Goal: Information Seeking & Learning: Understand process/instructions

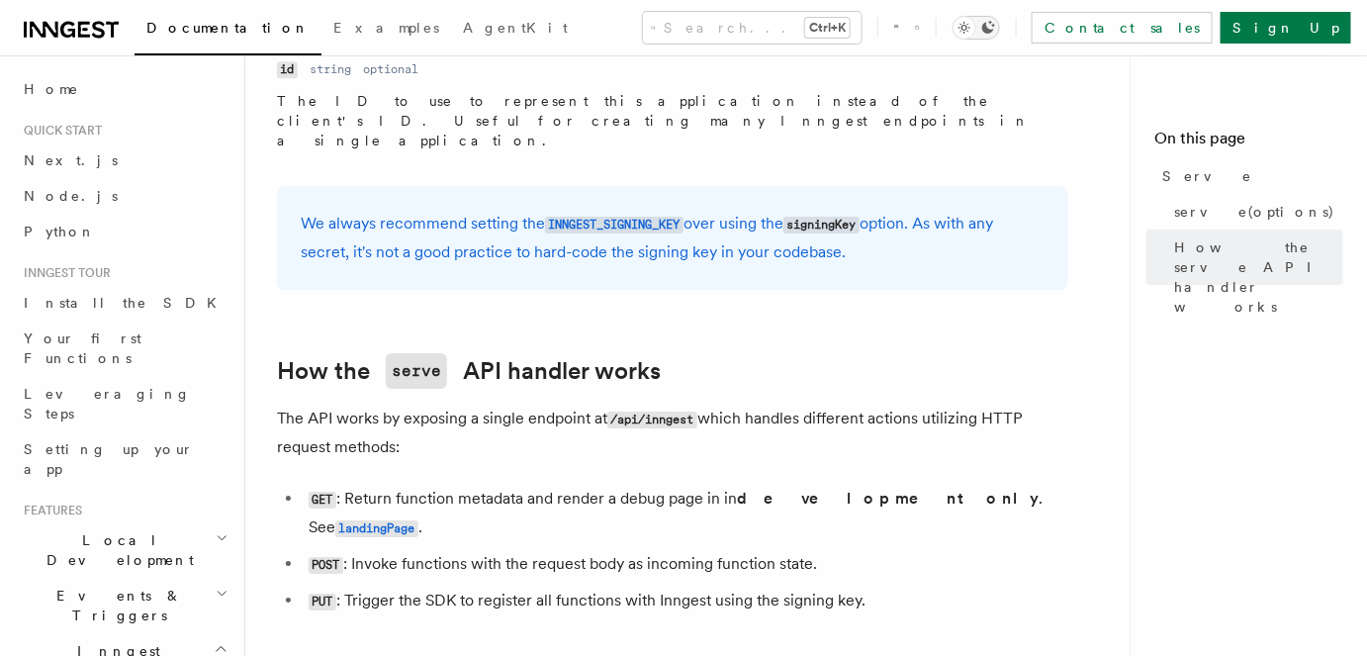
click at [996, 23] on icon "Toggle dark mode" at bounding box center [988, 28] width 16 height 16
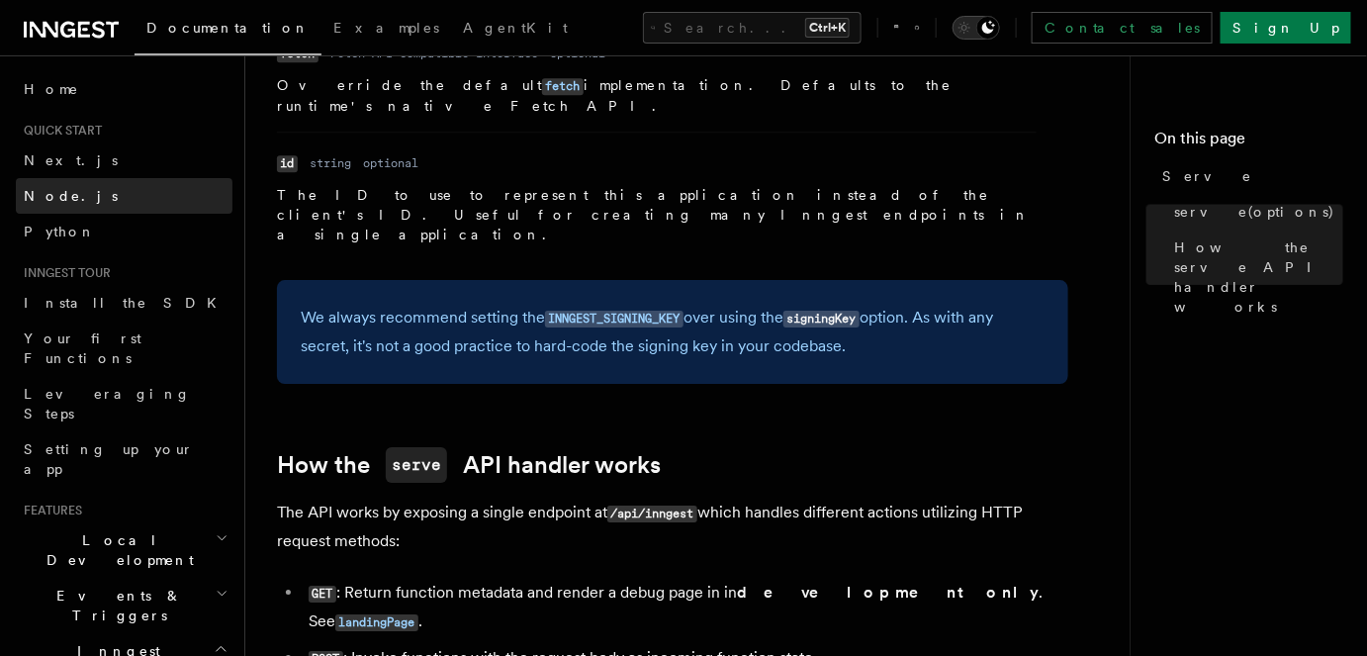
scroll to position [1744, 0]
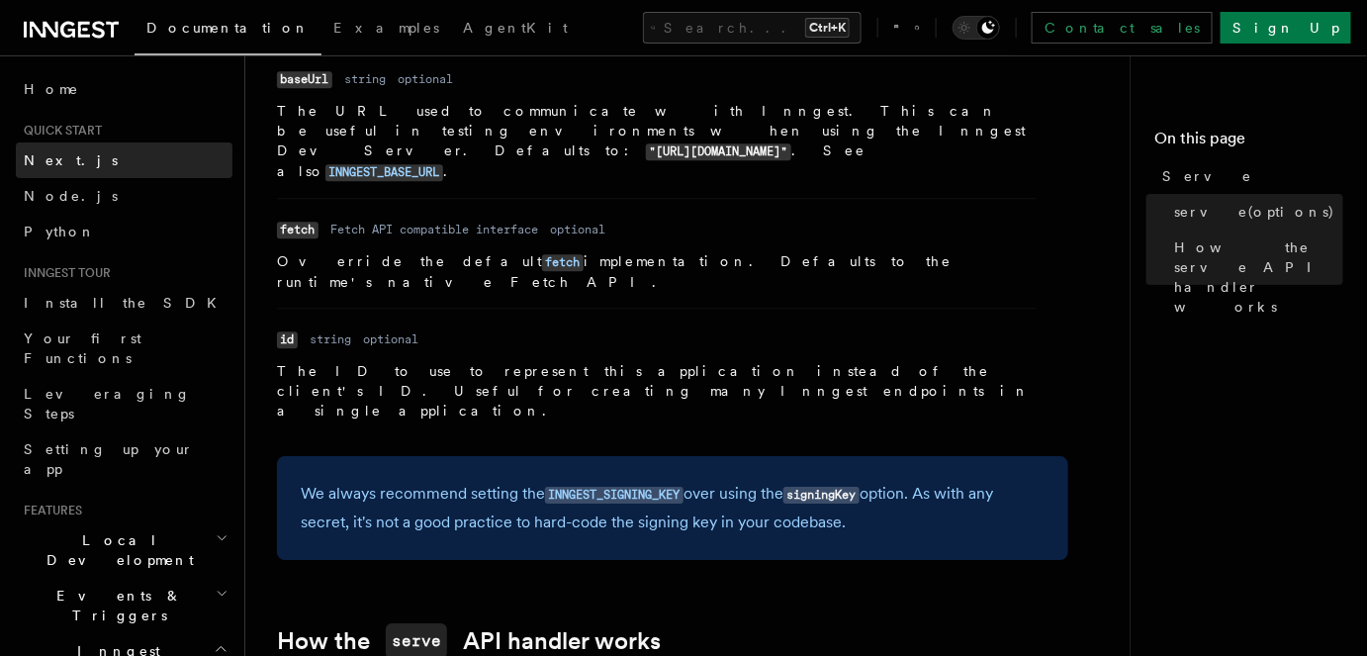
click at [66, 161] on link "Next.js" at bounding box center [124, 160] width 217 height 36
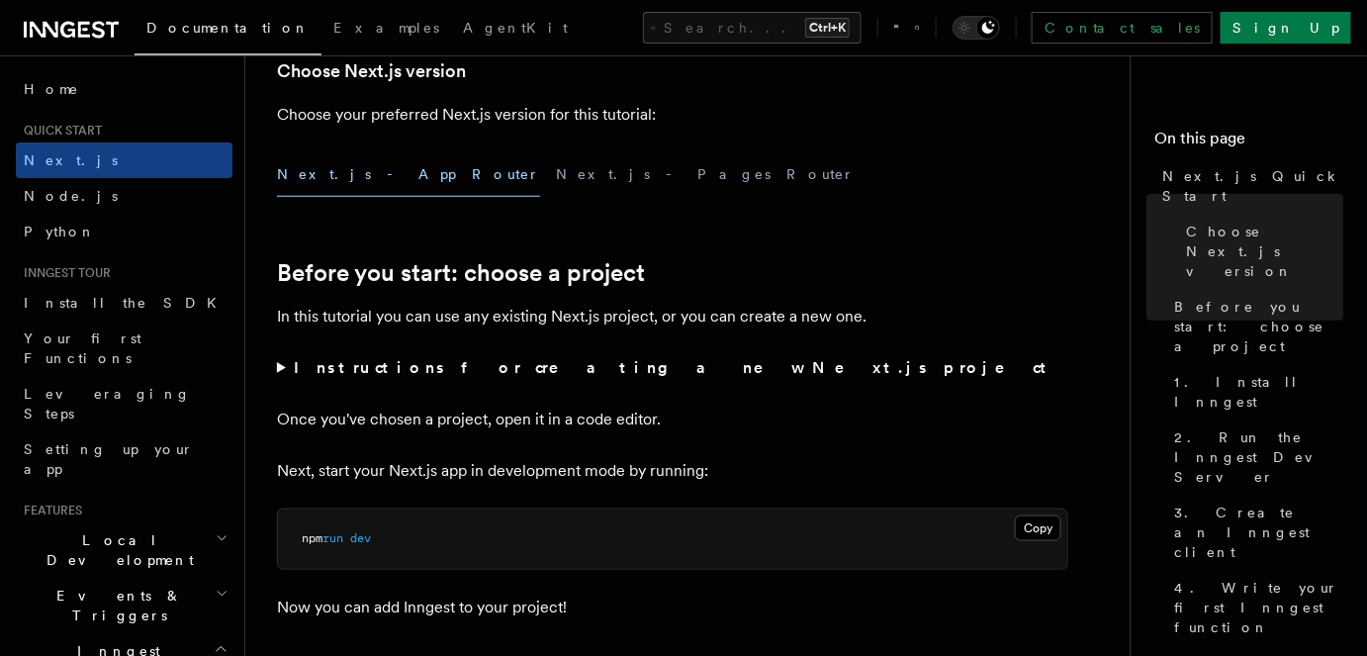
scroll to position [449, 0]
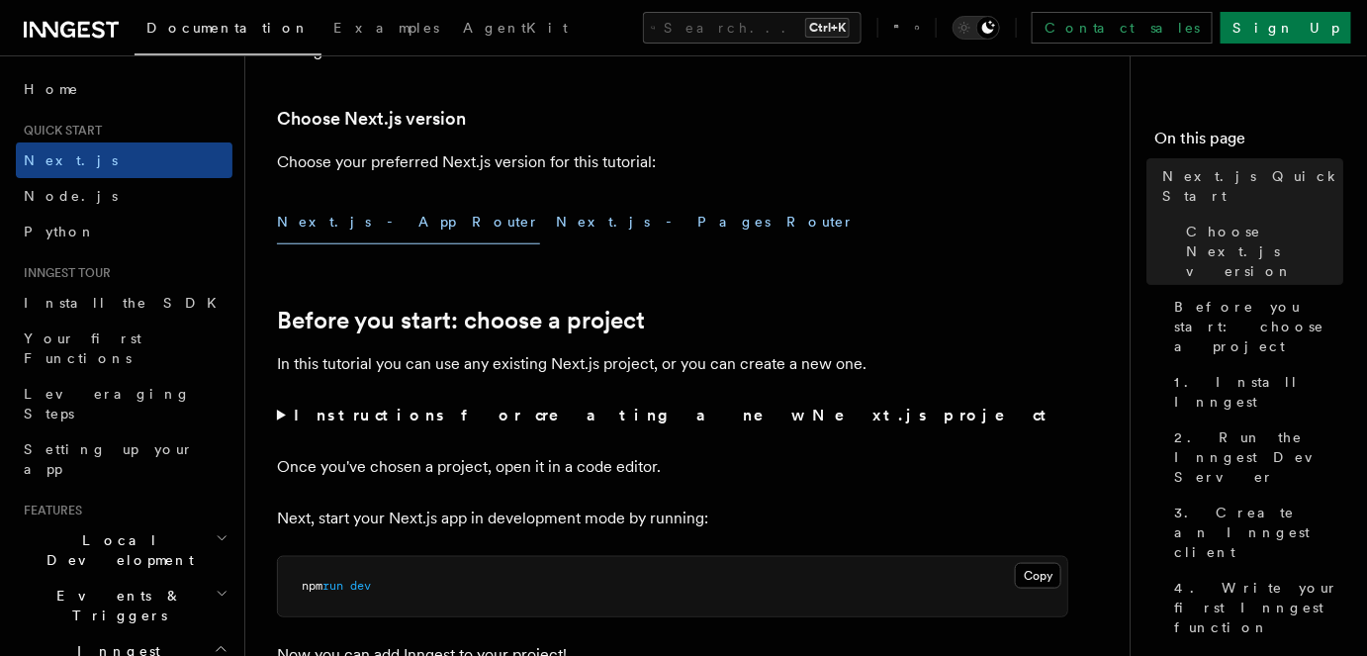
click at [556, 225] on button "Next.js - Pages Router" at bounding box center [705, 222] width 299 height 45
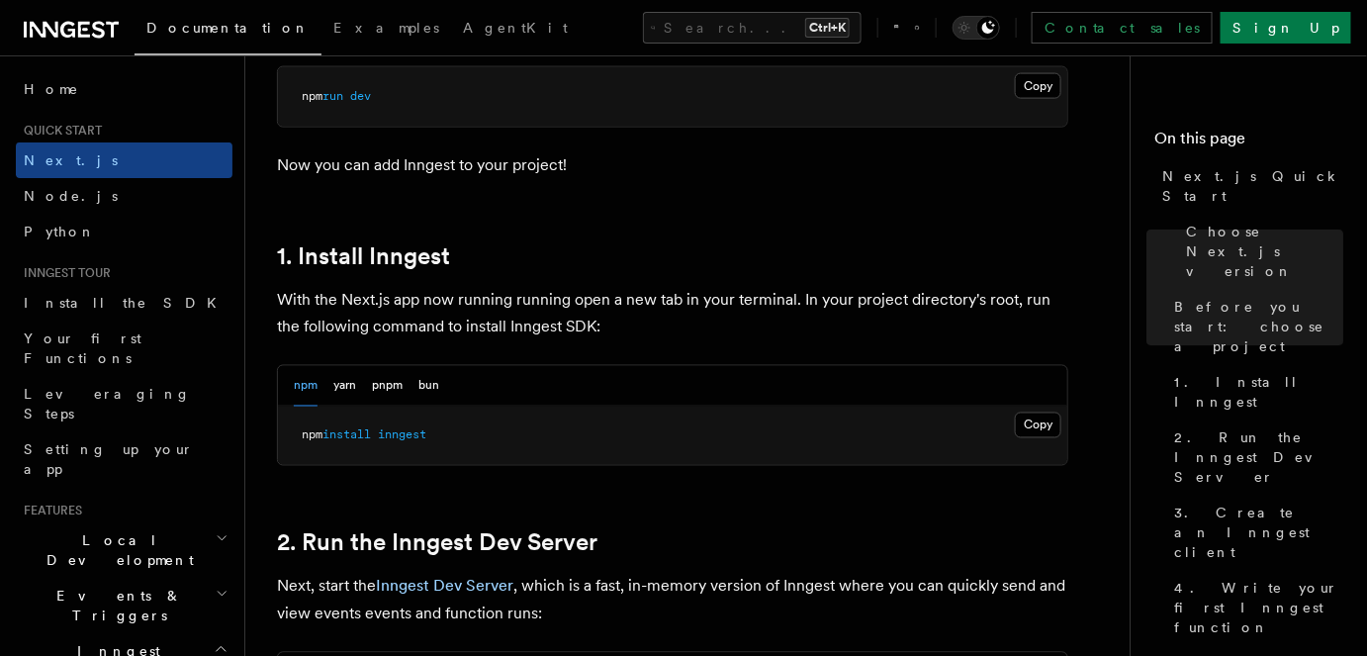
scroll to position [989, 0]
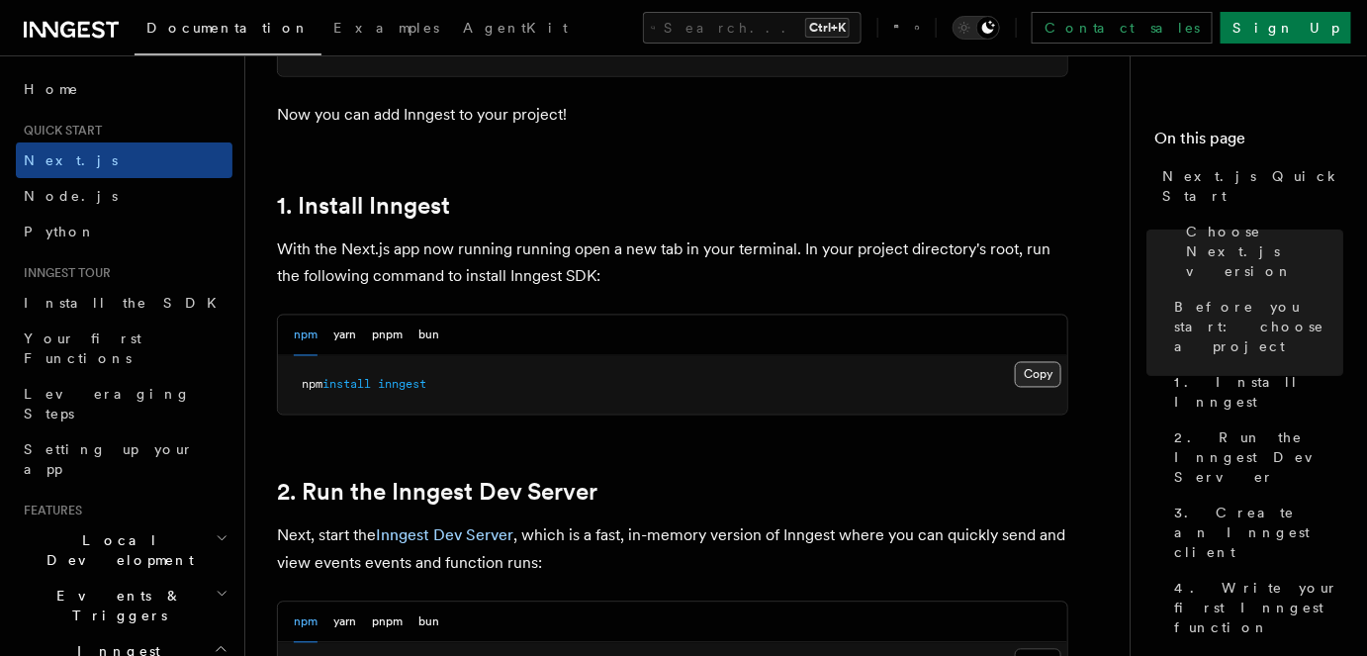
click at [1034, 378] on button "Copy Copied" at bounding box center [1038, 375] width 46 height 26
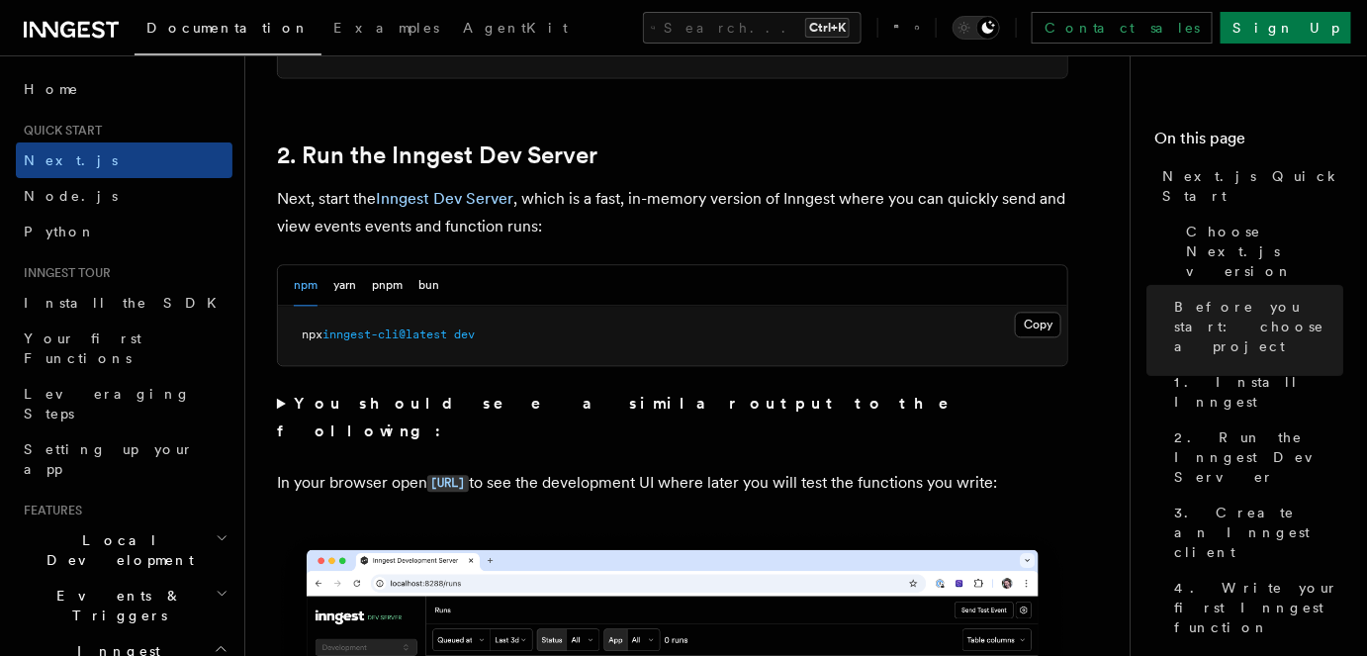
scroll to position [1348, 0]
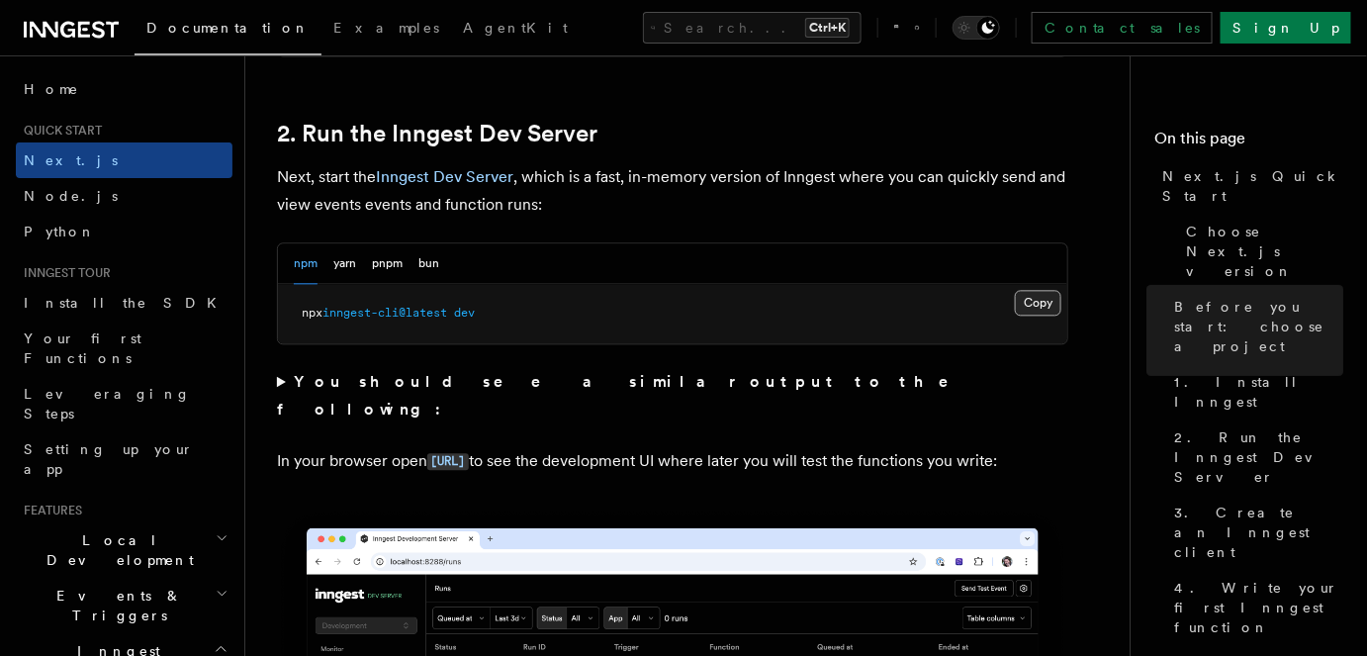
click at [1026, 301] on button "Copy Copied" at bounding box center [1038, 303] width 46 height 26
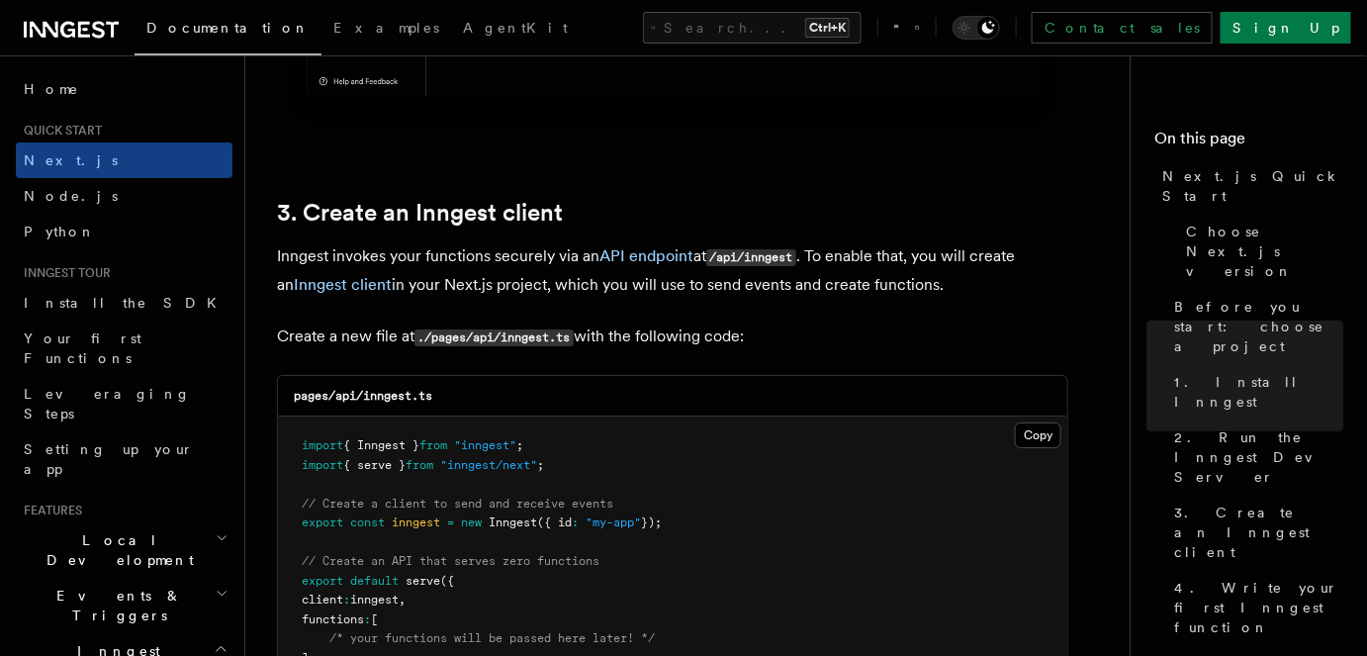
scroll to position [2247, 0]
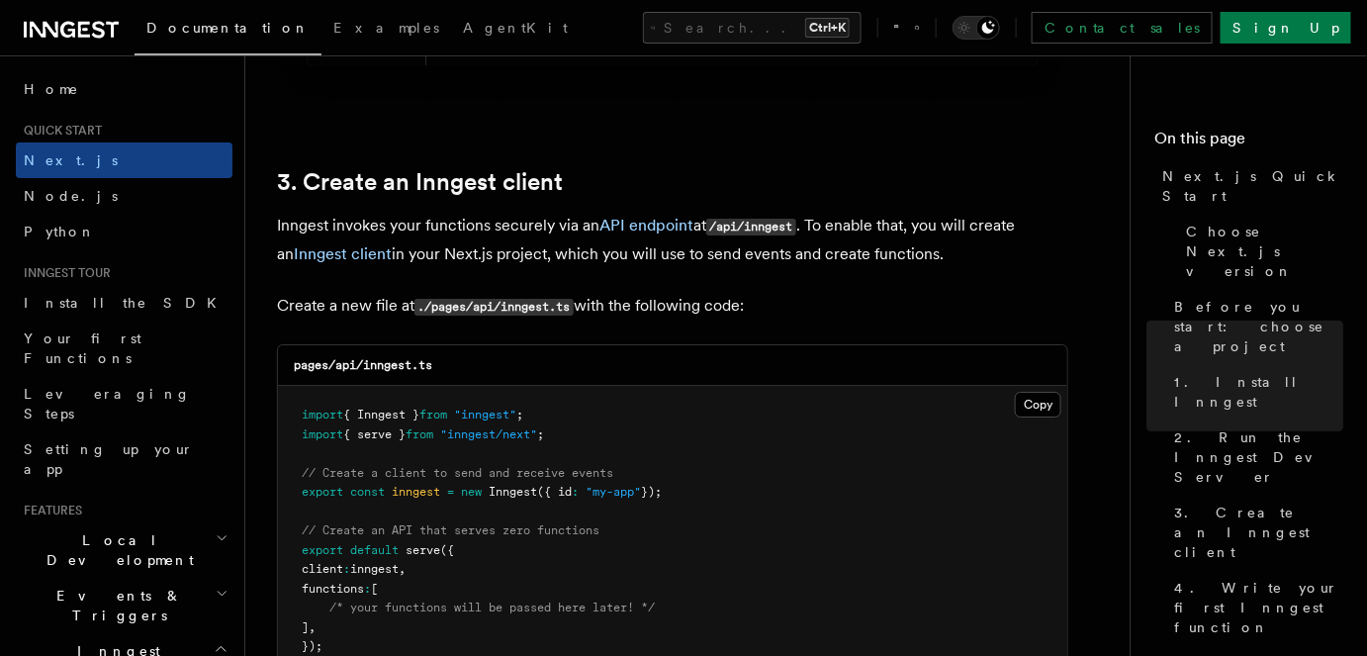
click at [629, 486] on span ""my-app"" at bounding box center [613, 492] width 55 height 14
click at [613, 497] on span ""my-app"" at bounding box center [613, 492] width 55 height 14
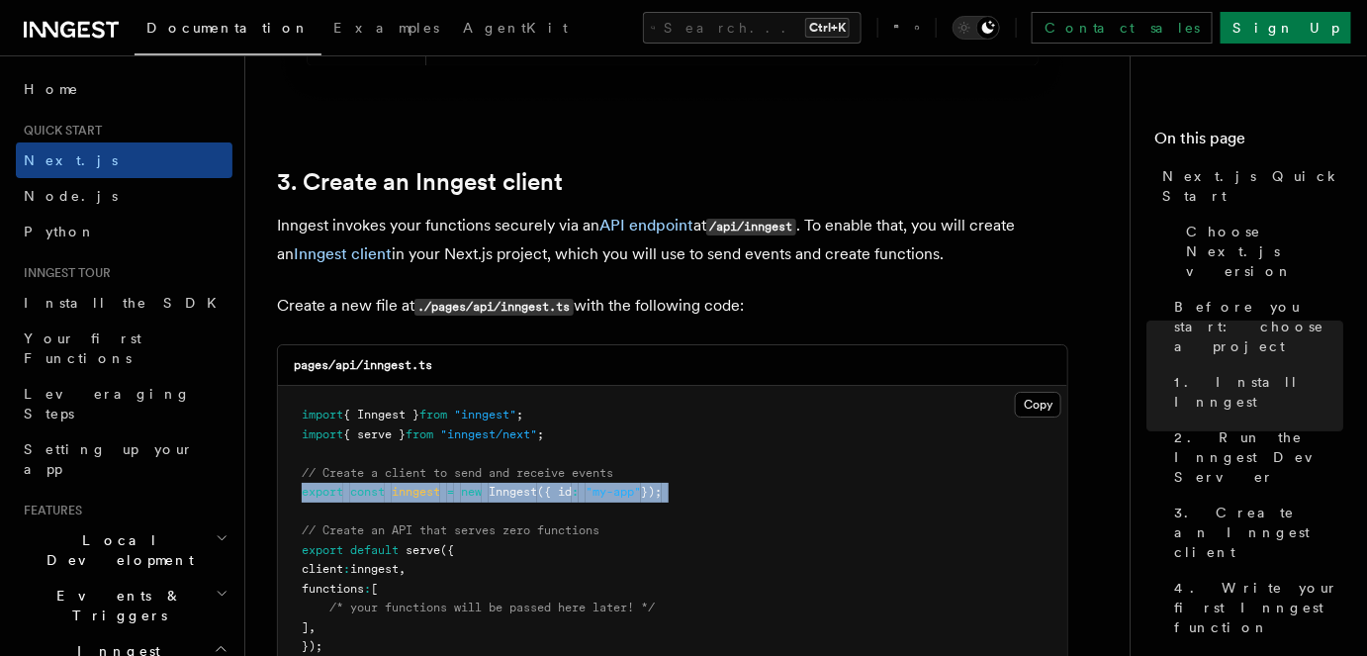
click at [613, 497] on span ""my-app"" at bounding box center [613, 492] width 55 height 14
copy code "export const inngest = new Inngest ({ id : "my-app" });"
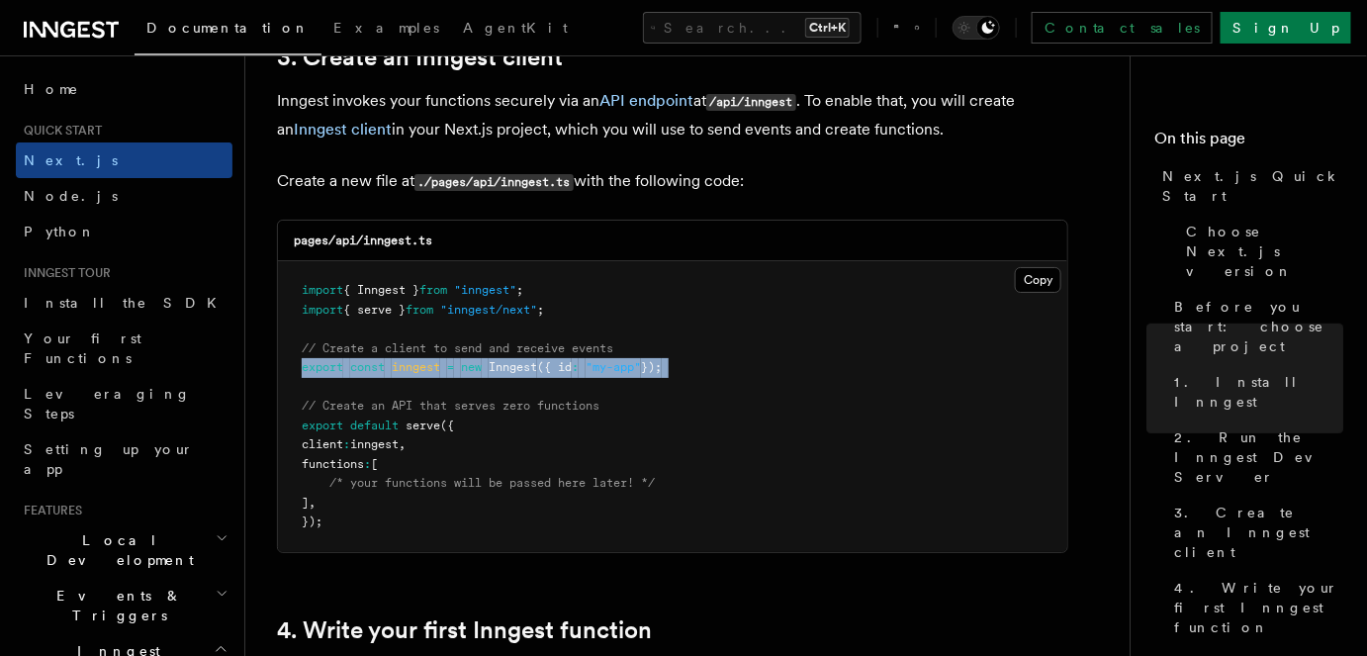
scroll to position [2427, 0]
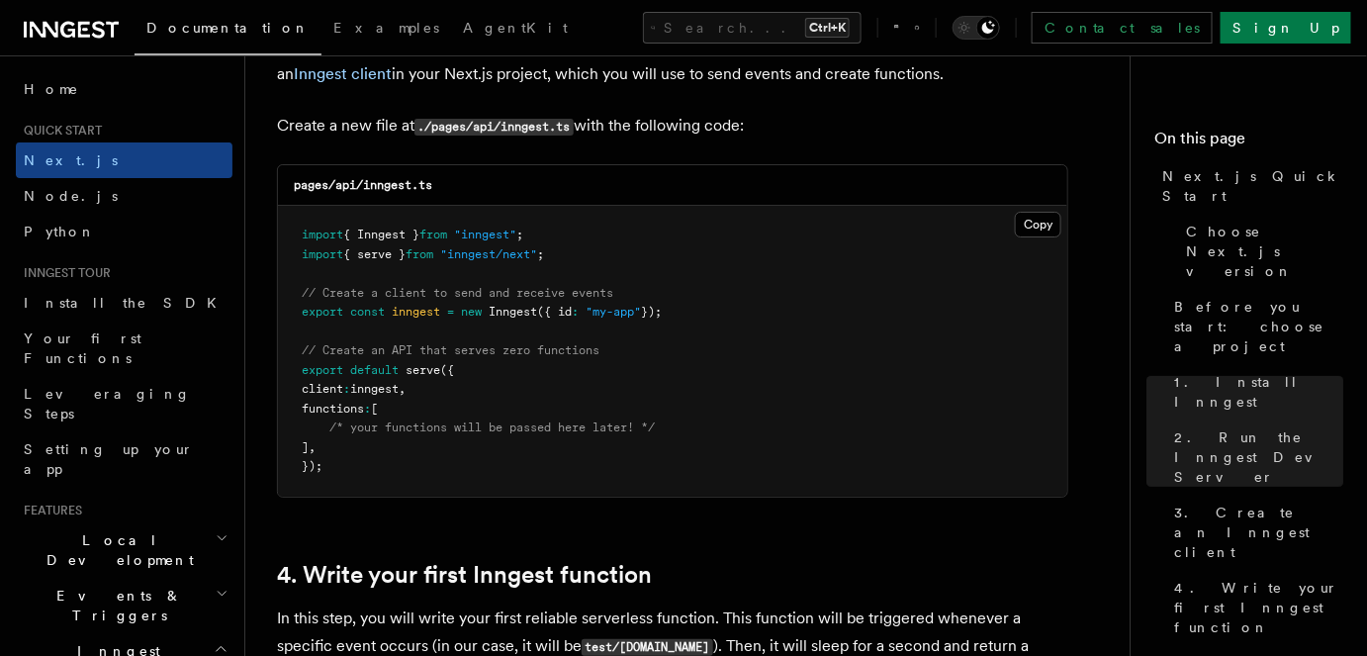
click at [406, 251] on span "{ serve }" at bounding box center [374, 254] width 62 height 14
copy code "import { serve } from "inngest/next" ;"
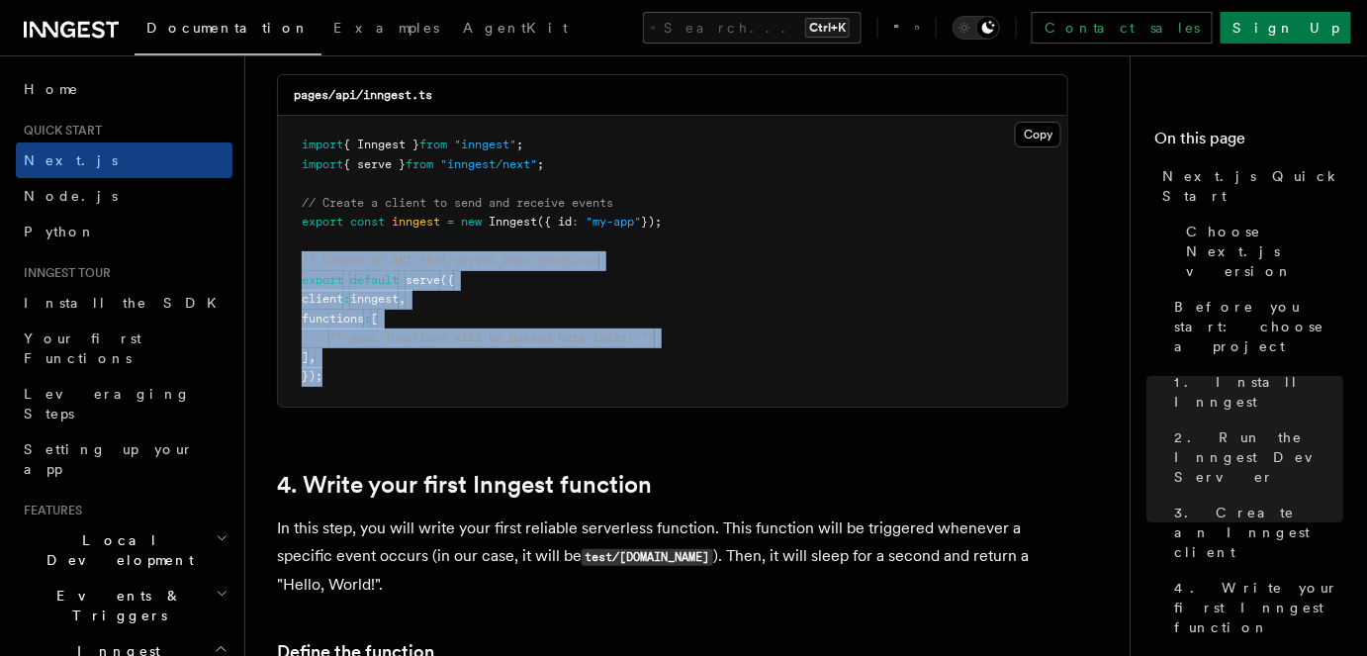
drag, startPoint x: 304, startPoint y: 252, endPoint x: 355, endPoint y: 373, distance: 131.2
click at [355, 373] on pre "import { Inngest } from "inngest" ; import { serve } from "inngest/next" ; // C…" at bounding box center [672, 261] width 789 height 291
copy code "// Create an API that serves zero functions export default serve ({ client : in…"
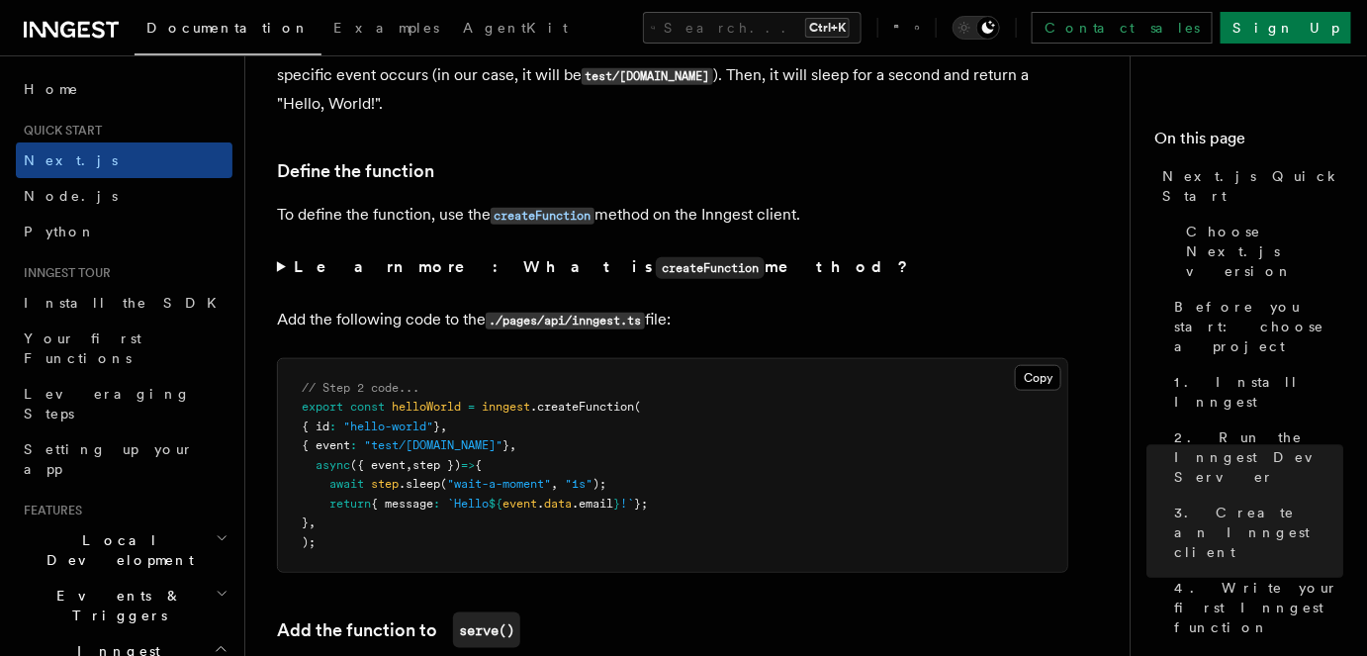
scroll to position [2967, 0]
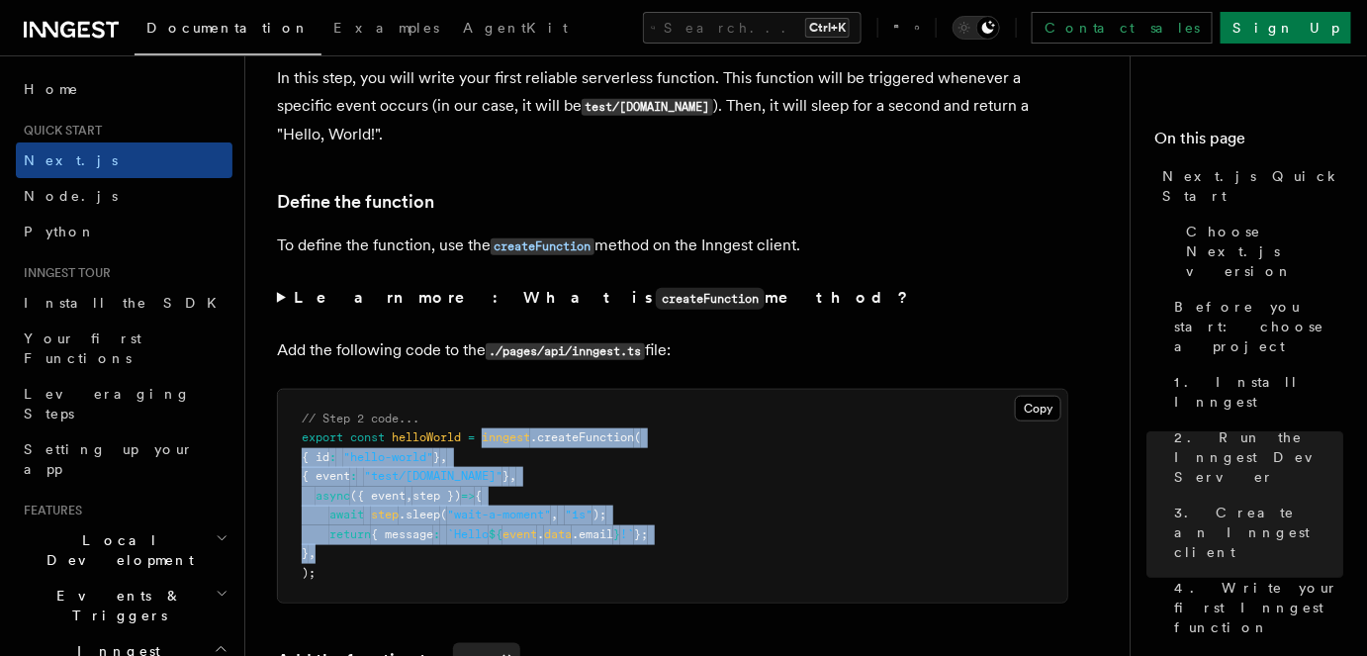
drag, startPoint x: 505, startPoint y: 431, endPoint x: 588, endPoint y: 549, distance: 144.1
click at [588, 549] on pre "// Step 2 code... export const helloWorld = inngest .createFunction ( { id : "h…" at bounding box center [672, 497] width 789 height 214
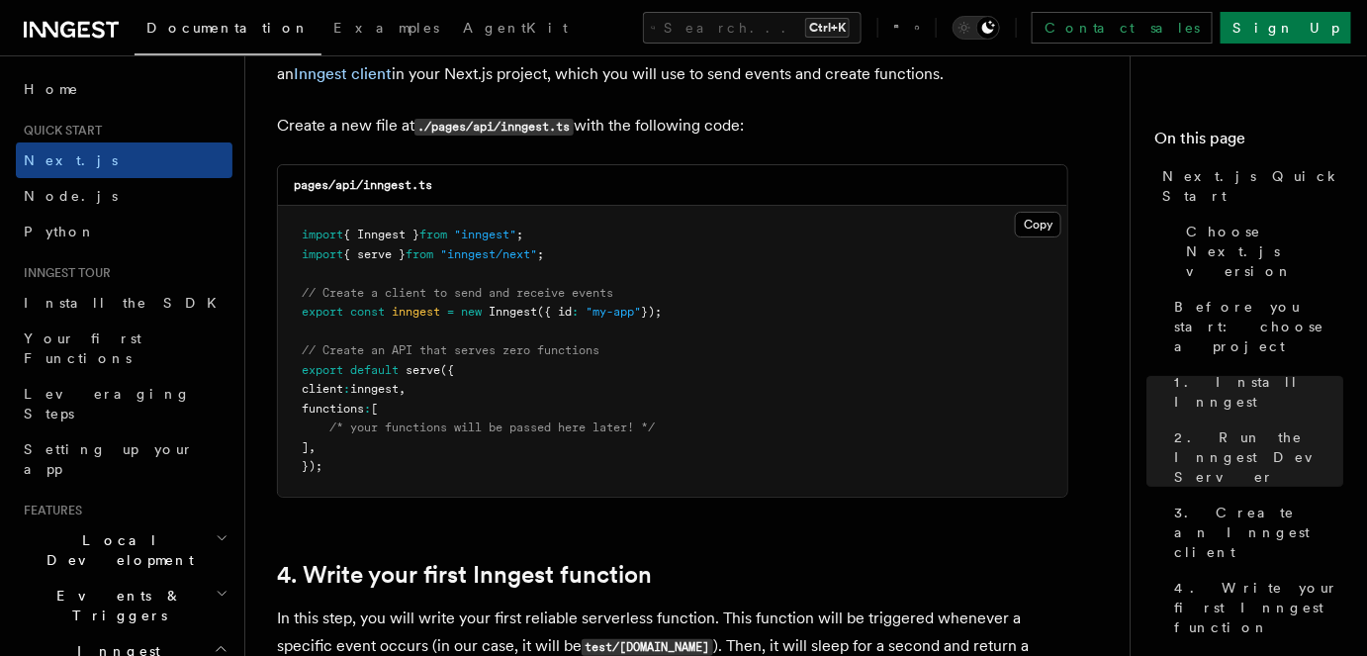
scroll to position [2697, 0]
